Goal: Task Accomplishment & Management: Manage account settings

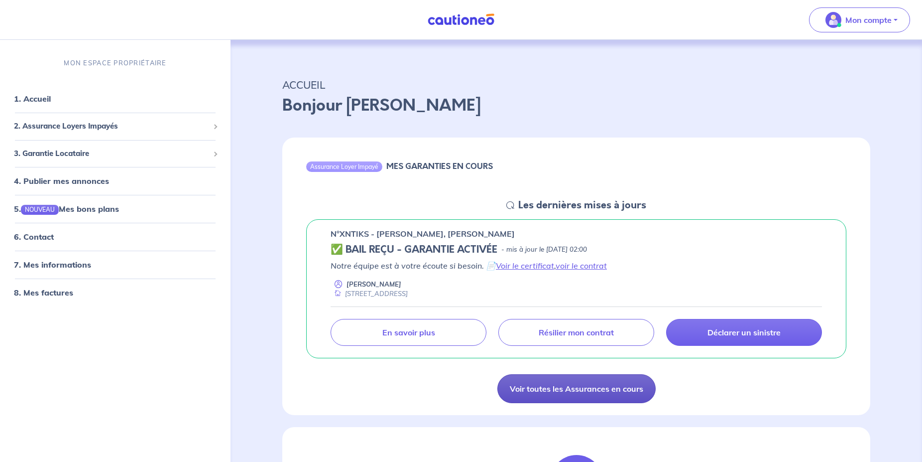
click at [572, 392] on link "Voir toutes les Assurances en cours" at bounding box center [577, 388] width 158 height 29
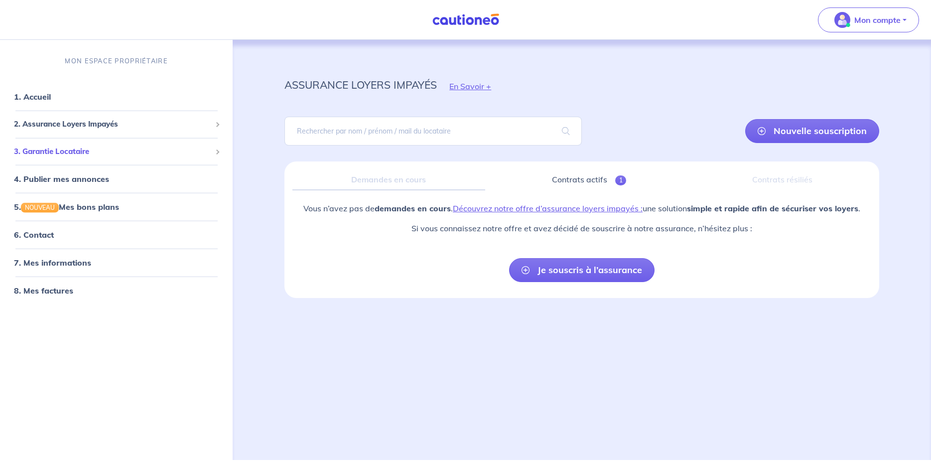
click at [43, 153] on span "3. Garantie Locataire" at bounding box center [112, 150] width 197 height 11
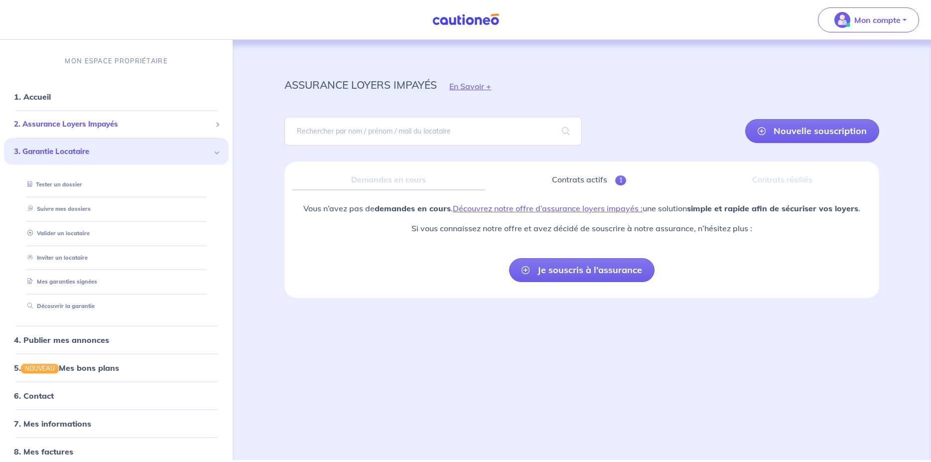
click at [45, 121] on span "2. Assurance Loyers Impayés" at bounding box center [112, 124] width 197 height 11
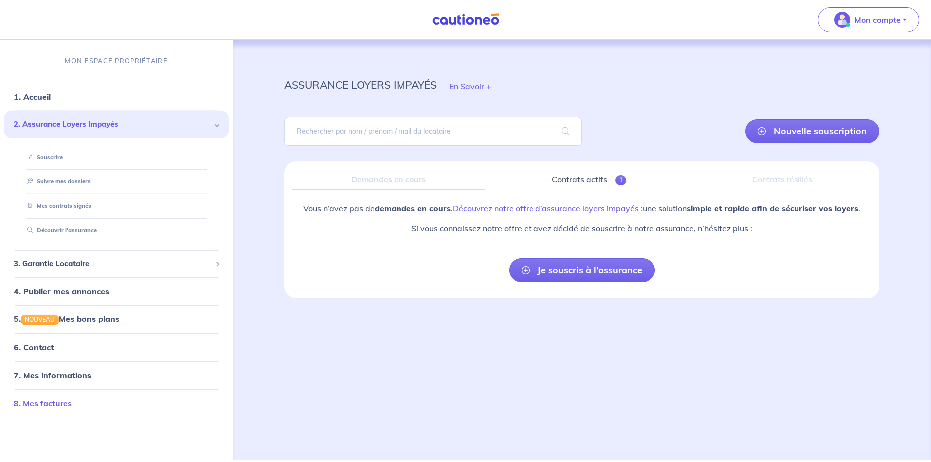
click at [41, 404] on link "8. Mes factures" at bounding box center [43, 402] width 58 height 10
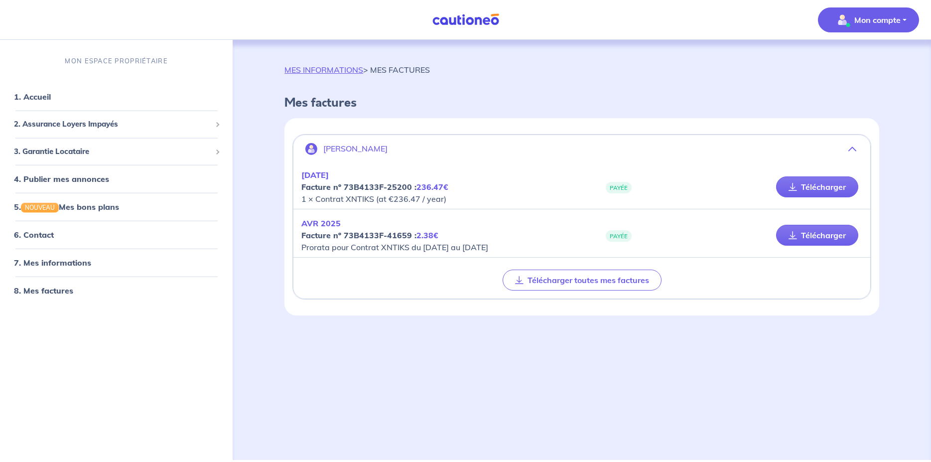
click at [869, 22] on p "Mon compte" at bounding box center [877, 20] width 46 height 12
click at [851, 86] on link "Me déconnecter" at bounding box center [858, 86] width 80 height 16
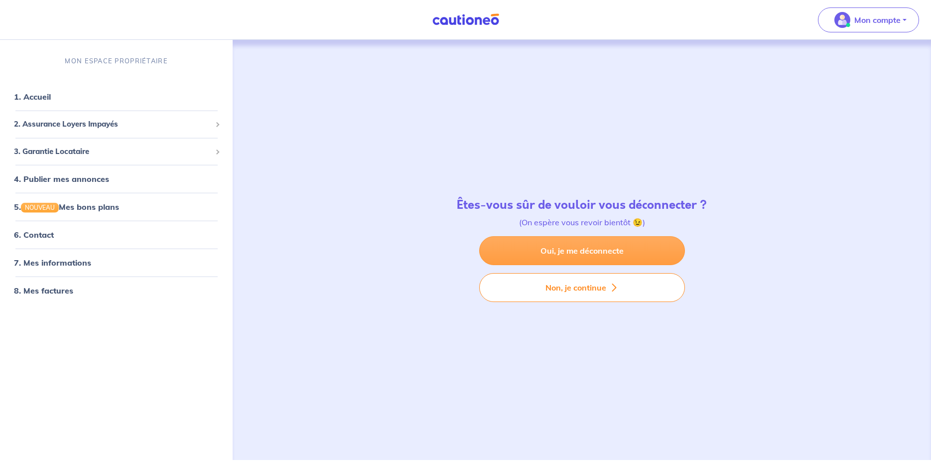
click at [593, 252] on link "Oui, je me déconnecte" at bounding box center [582, 250] width 206 height 29
